Goal: Find specific page/section: Find specific page/section

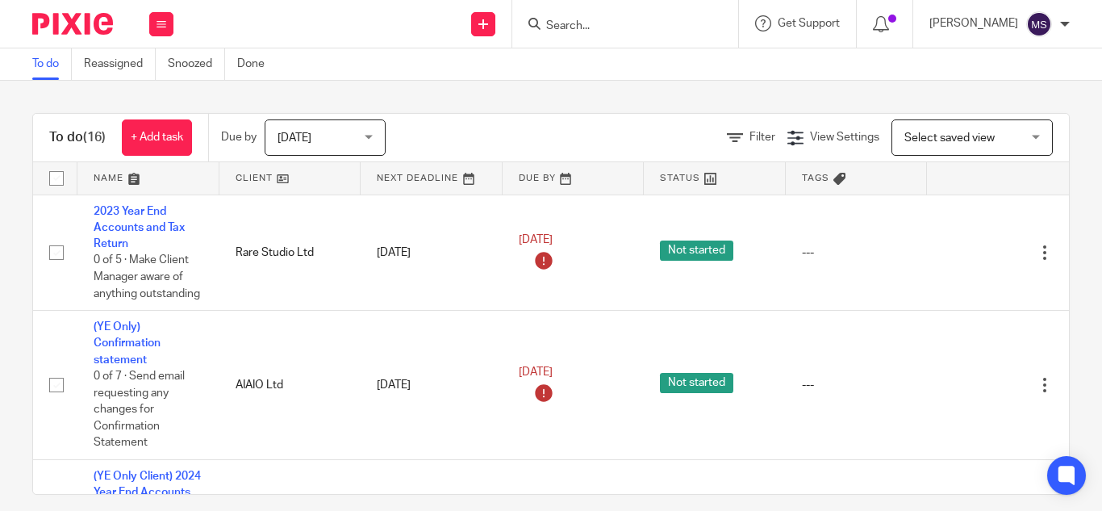
click at [545, 22] on input "Search" at bounding box center [617, 26] width 145 height 15
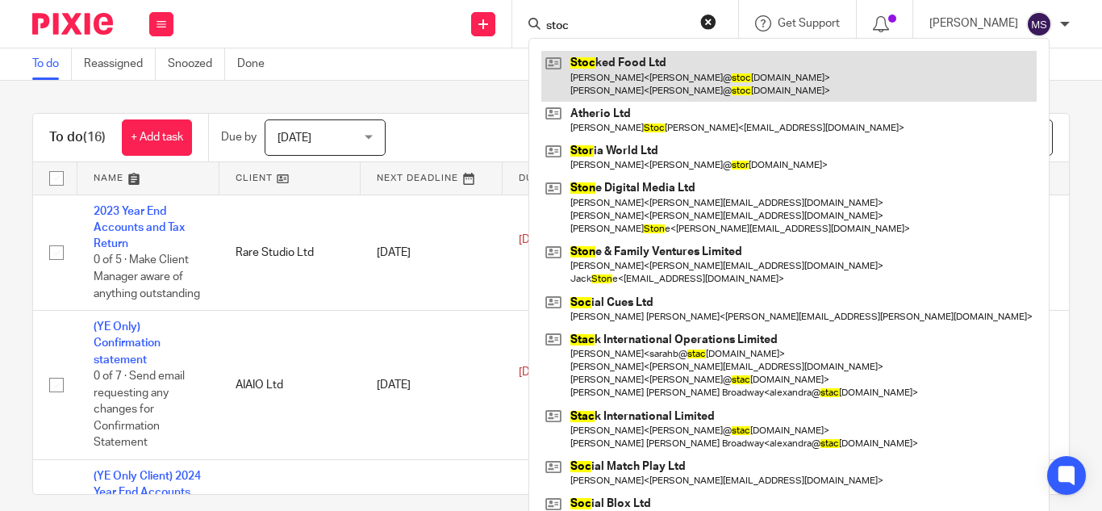
type input "stoc"
click at [603, 81] on link at bounding box center [788, 76] width 495 height 50
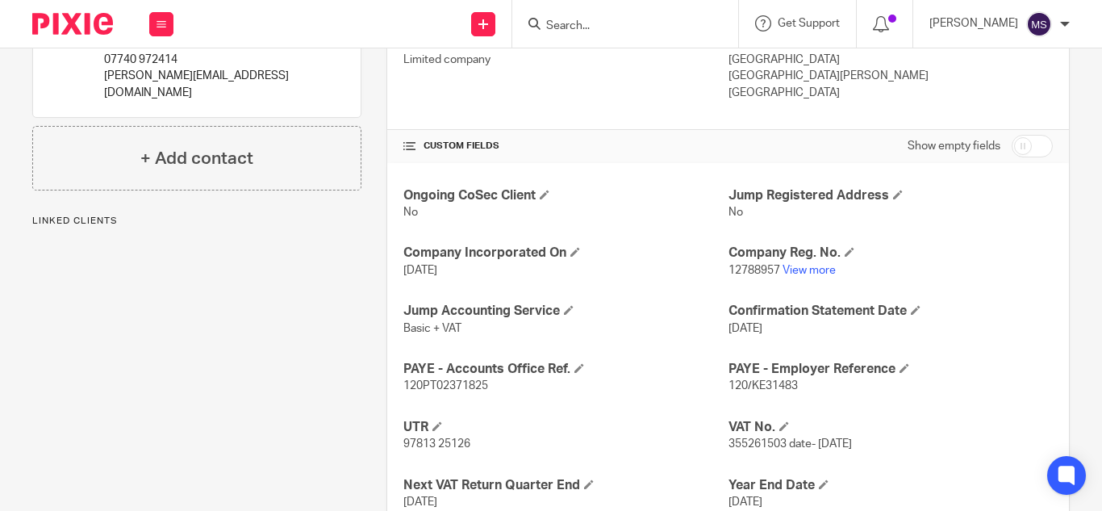
scroll to position [486, 0]
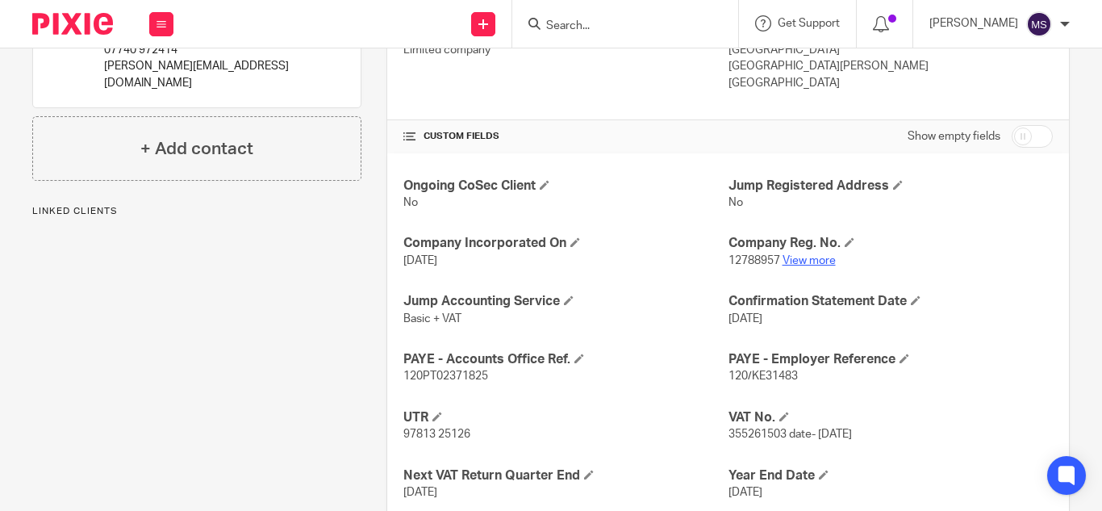
click at [790, 262] on link "View more" at bounding box center [809, 260] width 53 height 11
